Goal: Information Seeking & Learning: Learn about a topic

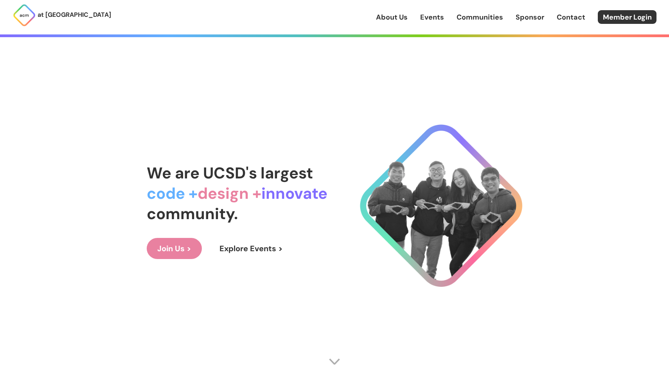
click at [427, 21] on link "Events" at bounding box center [432, 17] width 24 height 10
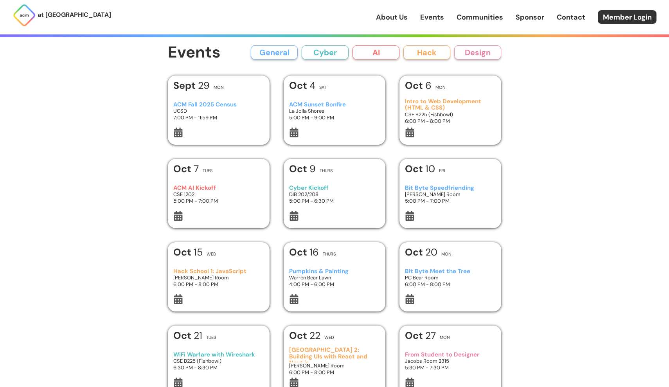
click at [332, 186] on h3 "Cyber Kickoff" at bounding box center [334, 188] width 91 height 7
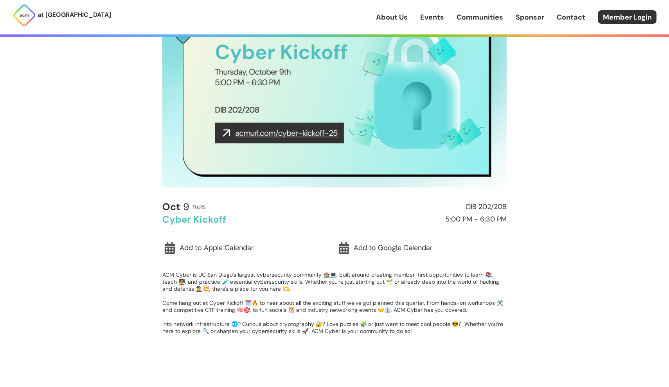
scroll to position [94, 0]
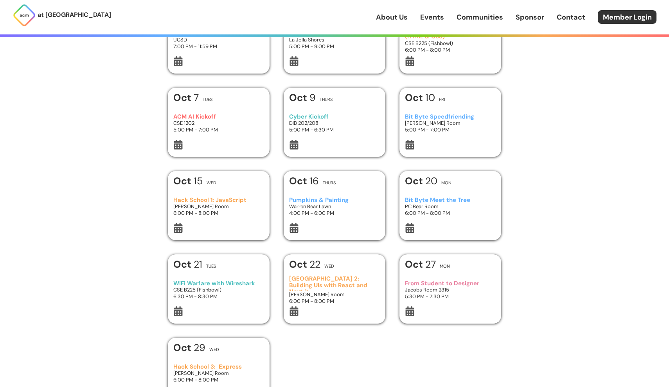
scroll to position [54, 0]
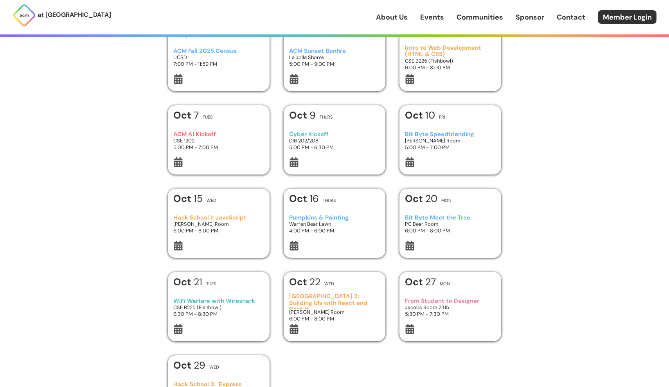
click at [238, 216] on h3 "Hack School 1: JavaScript" at bounding box center [218, 217] width 91 height 7
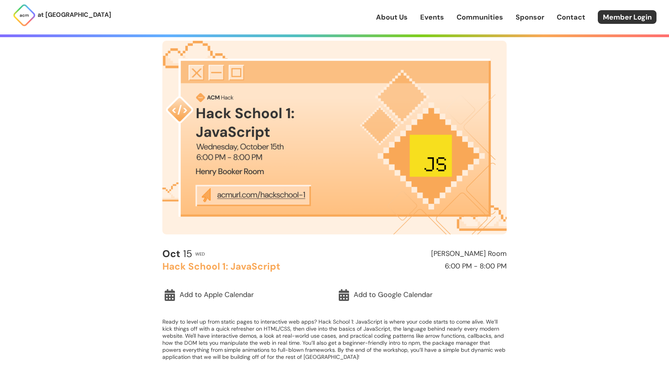
scroll to position [53, 0]
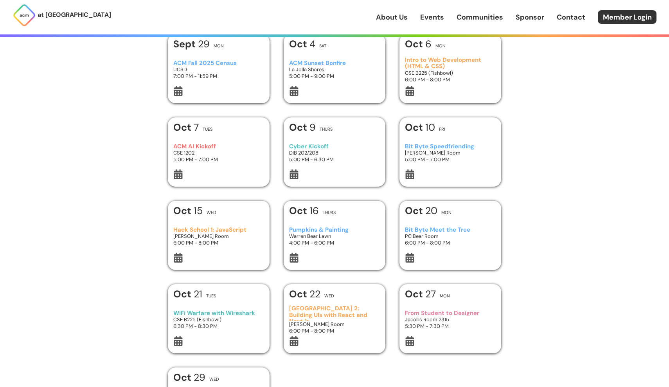
scroll to position [41, 0]
click at [234, 174] on div at bounding box center [218, 176] width 91 height 12
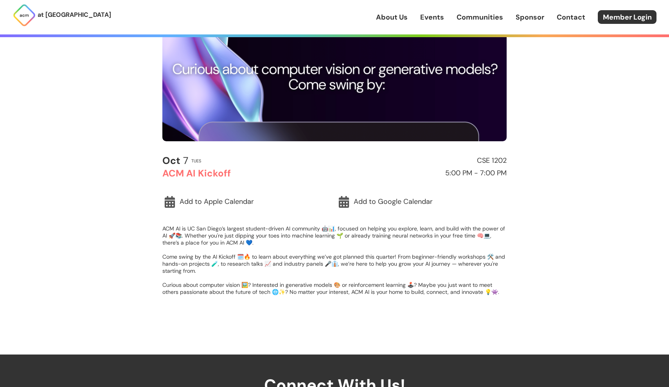
scroll to position [161, 0]
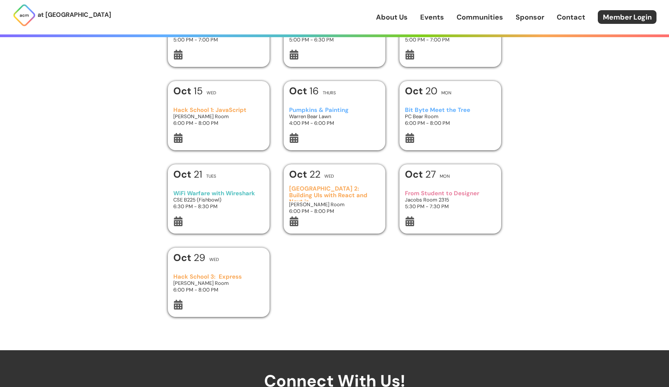
scroll to position [41, 0]
